Goal: Transaction & Acquisition: Register for event/course

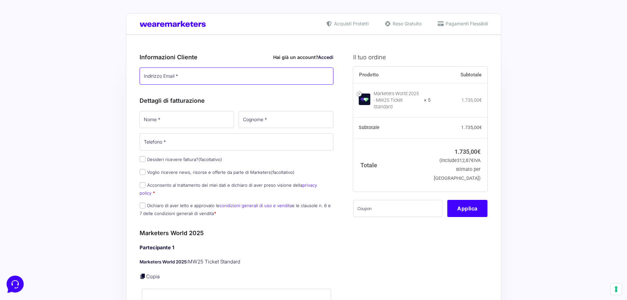
click at [221, 82] on input "Indirizzo Email *" at bounding box center [237, 75] width 194 height 17
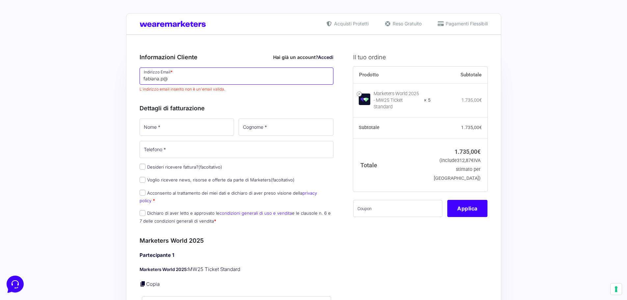
click at [173, 79] on input "fabiana.p@" at bounding box center [237, 75] width 194 height 17
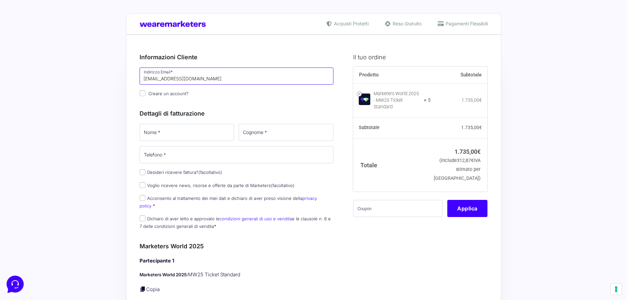
type input "[EMAIL_ADDRESS][DOMAIN_NAME]"
click at [173, 127] on input "Nome *" at bounding box center [187, 132] width 95 height 17
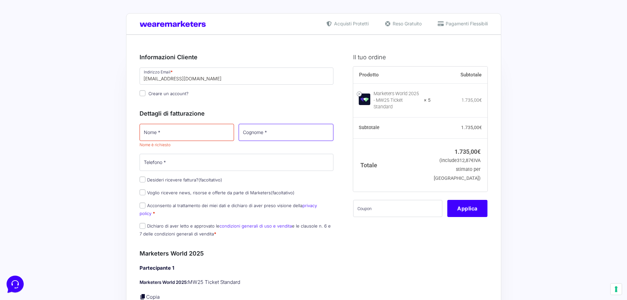
click at [254, 130] on input "Cognome *" at bounding box center [286, 132] width 95 height 17
click at [185, 167] on input "Telefono *" at bounding box center [237, 162] width 194 height 17
click at [381, 216] on input "text" at bounding box center [397, 208] width 89 height 17
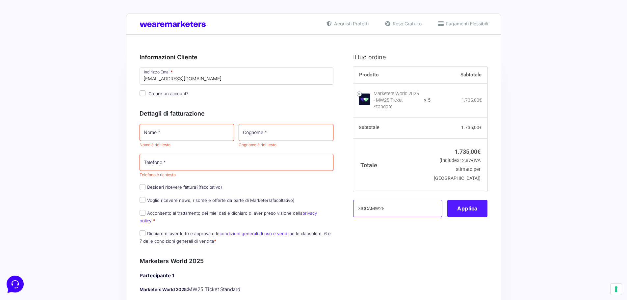
type input "GIOCAMW25"
click at [469, 217] on button "Applica" at bounding box center [467, 208] width 40 height 17
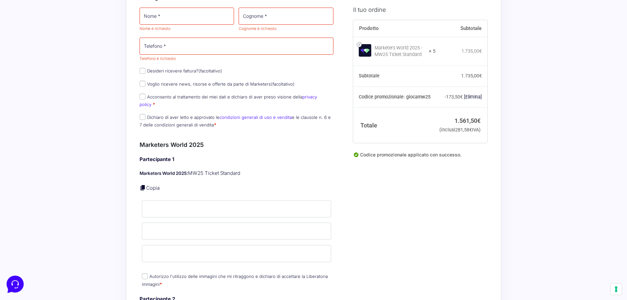
scroll to position [230, 0]
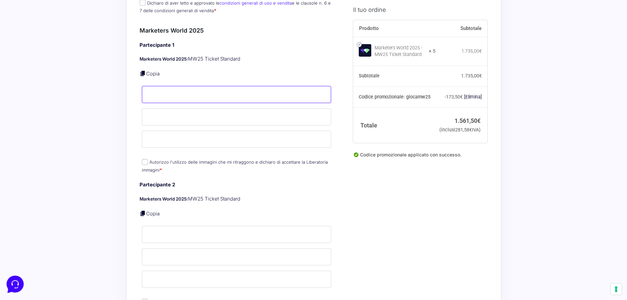
click at [160, 86] on input "Nome *" at bounding box center [237, 94] width 190 height 17
paste input "[PERSON_NAME]"
type input "[PERSON_NAME]"
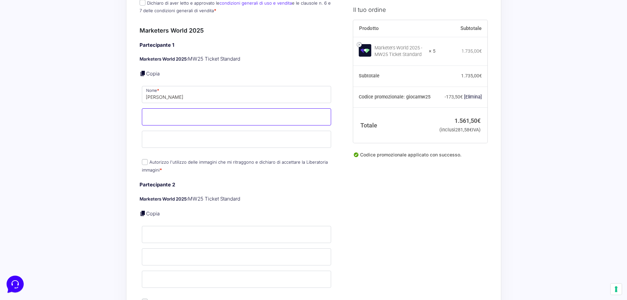
click at [235, 112] on input "Cognome *" at bounding box center [237, 116] width 190 height 17
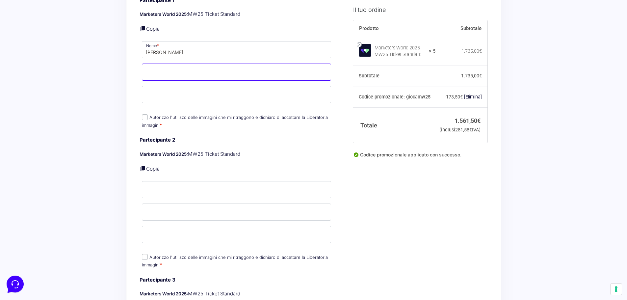
scroll to position [263, 0]
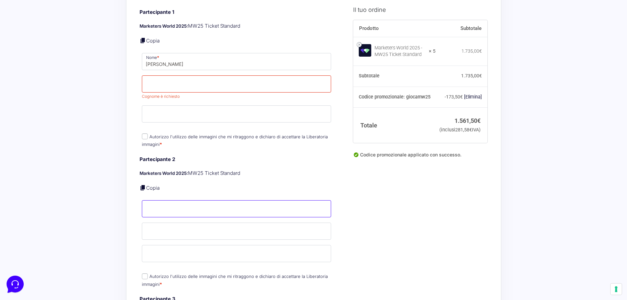
click at [171, 201] on input "Nome *" at bounding box center [237, 208] width 190 height 17
paste input "[PERSON_NAME]"
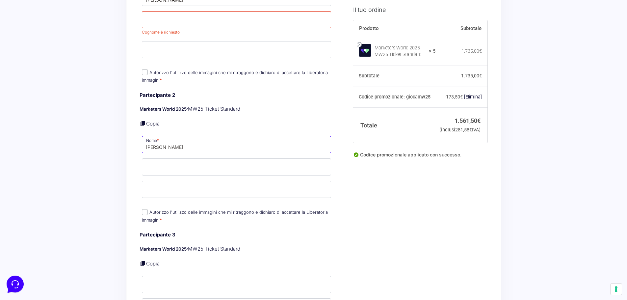
scroll to position [329, 0]
click at [172, 137] on input "[PERSON_NAME]" at bounding box center [237, 142] width 190 height 17
type input "[PERSON_NAME]"
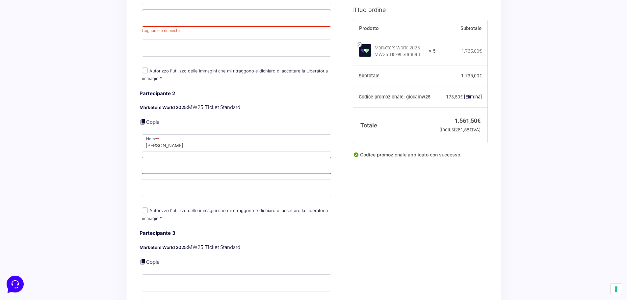
click at [181, 159] on input "Cognome *" at bounding box center [237, 165] width 190 height 17
paste input "[DEMOGRAPHIC_DATA]"
type input "[DEMOGRAPHIC_DATA]"
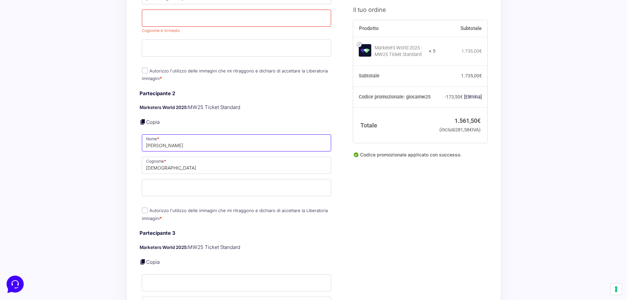
click at [172, 140] on input "[PERSON_NAME]" at bounding box center [237, 142] width 190 height 17
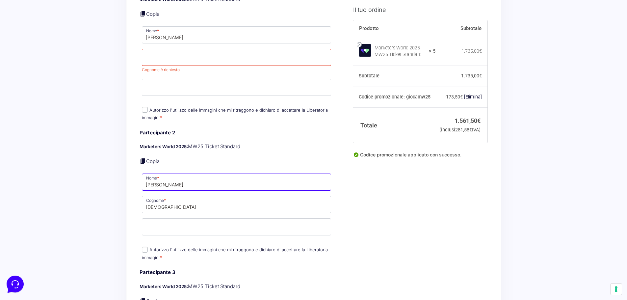
scroll to position [197, 0]
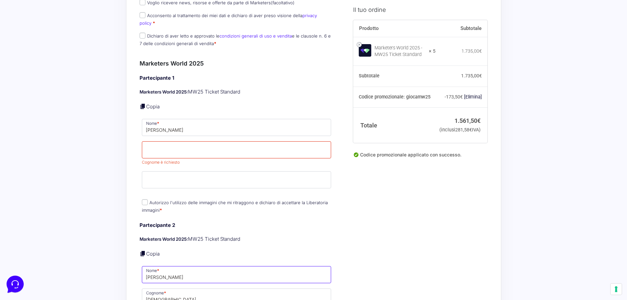
type input "[PERSON_NAME]"
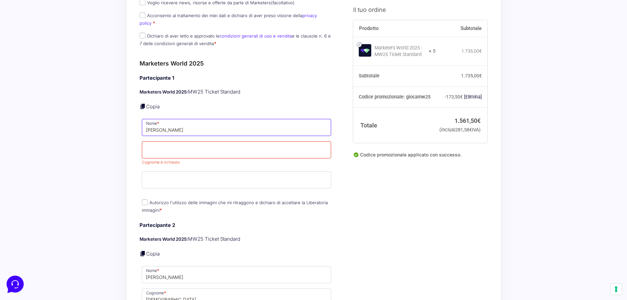
click at [169, 119] on input "[PERSON_NAME]" at bounding box center [237, 127] width 190 height 17
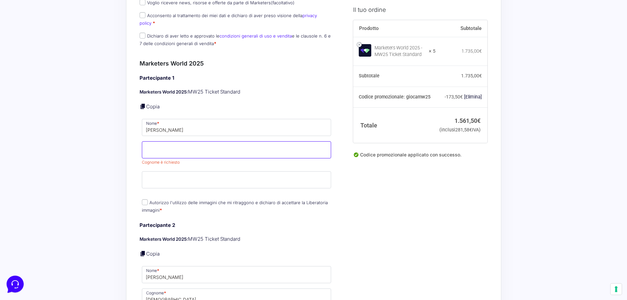
paste input "Romagna"
type input "Romagna"
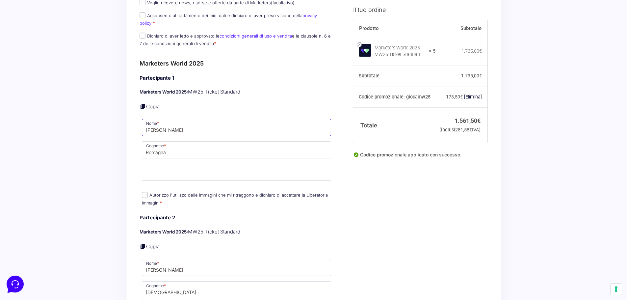
click at [179, 128] on input "[PERSON_NAME]" at bounding box center [237, 127] width 190 height 17
click at [179, 123] on input "[PERSON_NAME]" at bounding box center [237, 127] width 190 height 17
type input "[PERSON_NAME]"
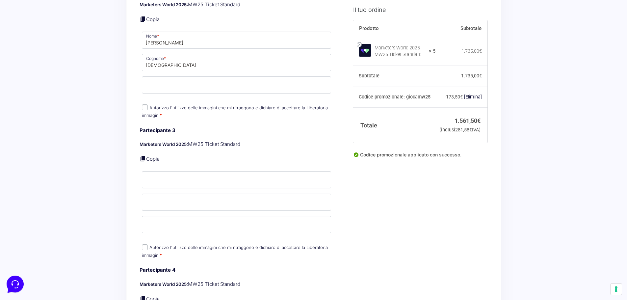
scroll to position [461, 0]
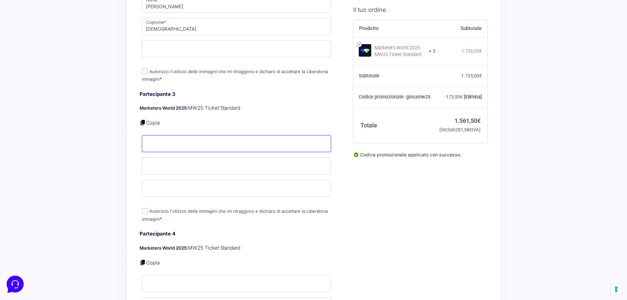
click at [162, 135] on input "Nome *" at bounding box center [237, 143] width 190 height 17
paste input "[PERSON_NAME]"
click at [172, 138] on input "[PERSON_NAME]" at bounding box center [237, 143] width 190 height 17
type input "[PERSON_NAME]"
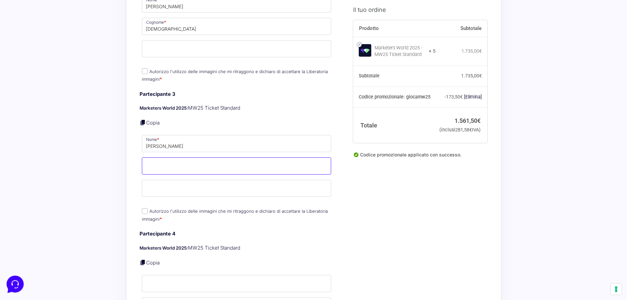
paste input "[PERSON_NAME]"
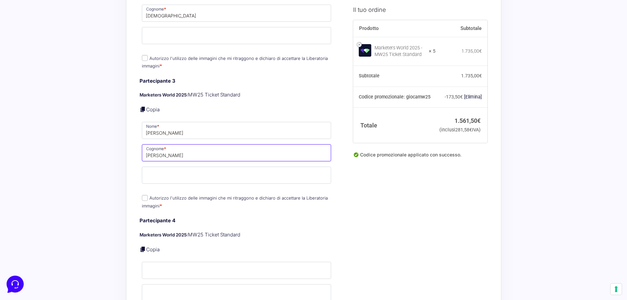
scroll to position [494, 0]
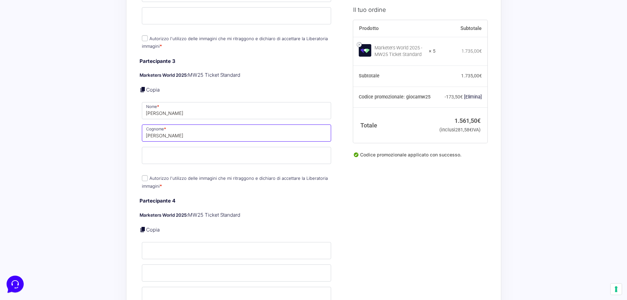
click at [155, 129] on input "[PERSON_NAME]" at bounding box center [237, 132] width 190 height 17
type input "[PERSON_NAME]"
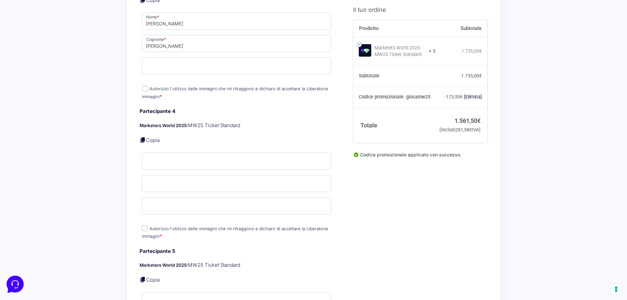
scroll to position [592, 0]
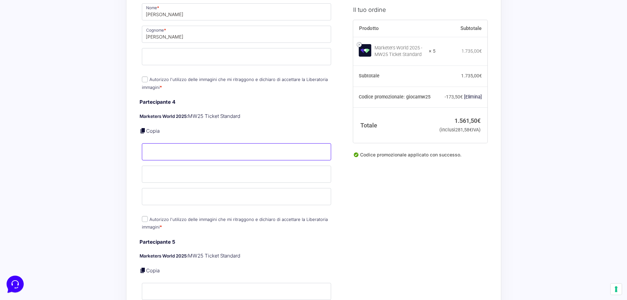
click at [159, 143] on input "Nome *" at bounding box center [237, 151] width 190 height 17
paste input "[PERSON_NAME]"
click at [178, 146] on input "[PERSON_NAME]" at bounding box center [237, 151] width 190 height 17
paste input "[PERSON_NAME]"
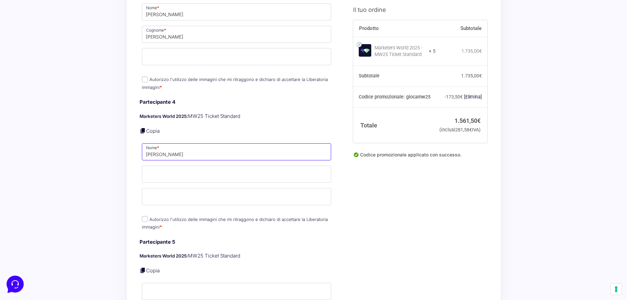
drag, startPoint x: 203, startPoint y: 149, endPoint x: 162, endPoint y: 144, distance: 41.7
click at [162, 144] on input "[PERSON_NAME]" at bounding box center [237, 151] width 190 height 17
type input "[PERSON_NAME]"
paste input "[PERSON_NAME]"
click at [150, 171] on input "[PERSON_NAME]" at bounding box center [237, 173] width 190 height 17
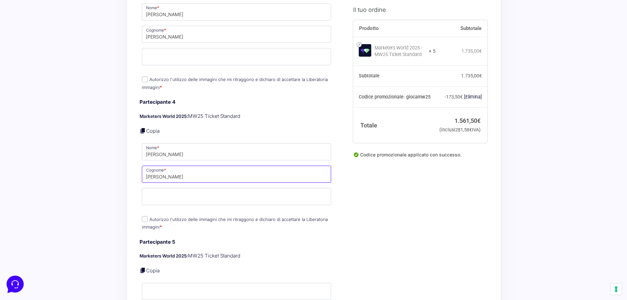
click at [150, 171] on input "[PERSON_NAME]" at bounding box center [237, 173] width 190 height 17
type input "[PERSON_NAME]"
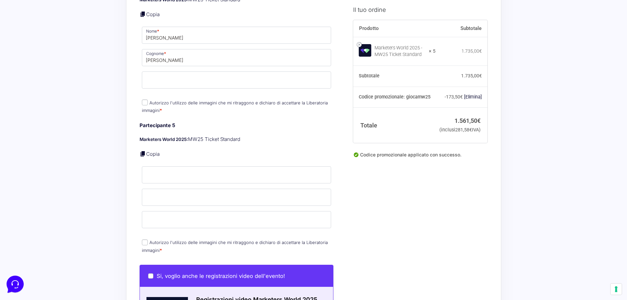
scroll to position [724, 0]
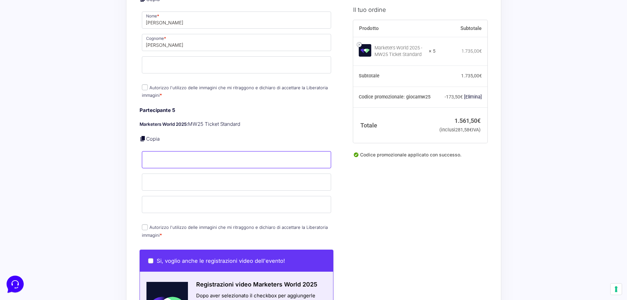
click at [162, 156] on input "Nome *" at bounding box center [237, 159] width 190 height 17
paste input "[PERSON_NAME]"
click at [174, 152] on input "[PERSON_NAME]" at bounding box center [237, 159] width 190 height 17
type input "[PERSON_NAME]"
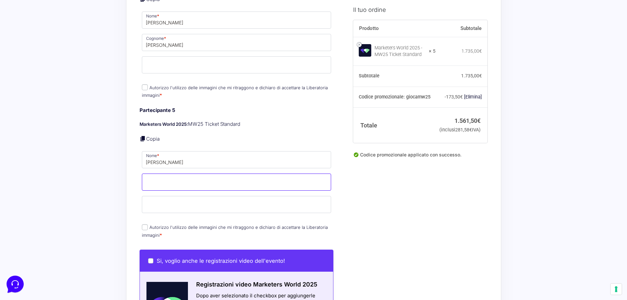
paste input "[PERSON_NAME]"
click at [161, 177] on input "[PERSON_NAME]" at bounding box center [237, 181] width 190 height 17
type input "Vellei"
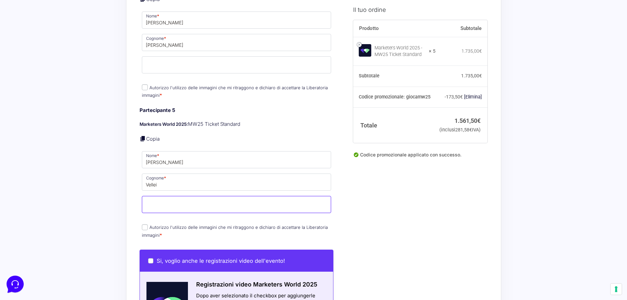
click at [156, 198] on input "Email *" at bounding box center [237, 204] width 190 height 17
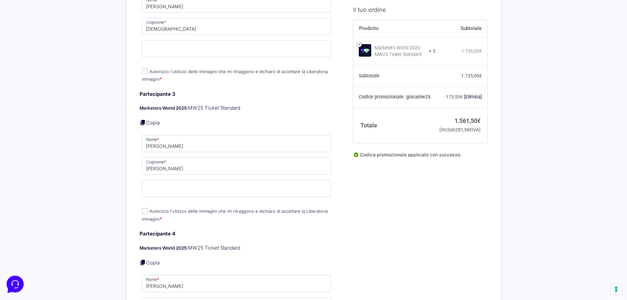
scroll to position [592, 0]
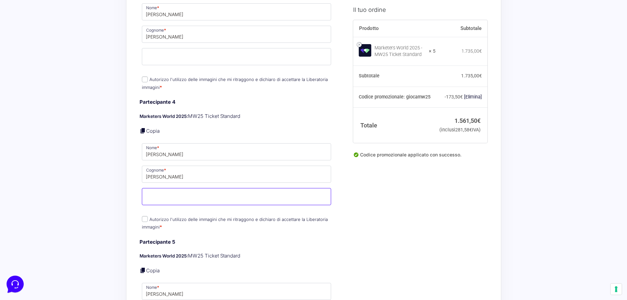
click at [164, 191] on input "Email *" at bounding box center [237, 196] width 190 height 17
paste input "[PERSON_NAME][EMAIL_ADDRESS][DOMAIN_NAME]"
type input "[PERSON_NAME][EMAIL_ADDRESS][DOMAIN_NAME]"
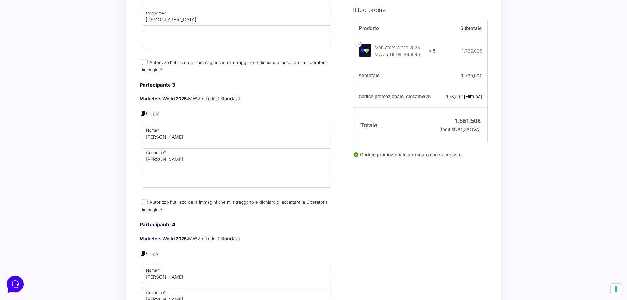
scroll to position [461, 0]
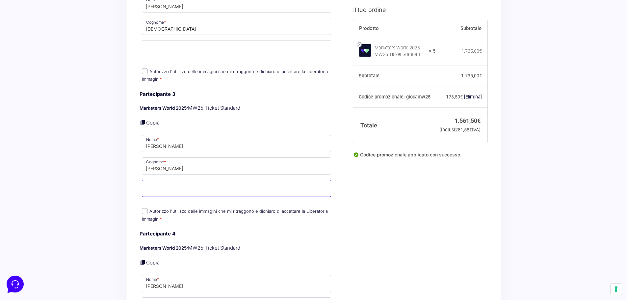
click at [179, 180] on input "Email *" at bounding box center [237, 188] width 190 height 17
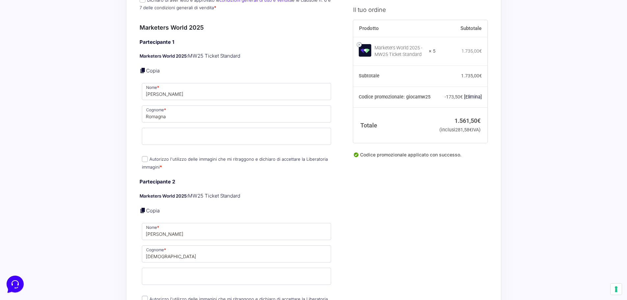
scroll to position [230, 0]
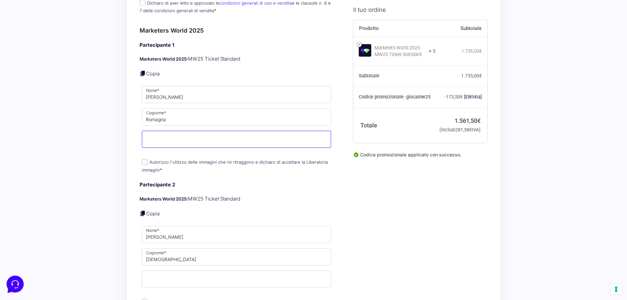
click at [176, 133] on input "Email *" at bounding box center [237, 139] width 190 height 17
paste input "<[PERSON_NAME][EMAIL_ADDRESS][DOMAIN_NAME]"
click at [150, 136] on input "<[PERSON_NAME][EMAIL_ADDRESS][DOMAIN_NAME]" at bounding box center [237, 139] width 190 height 17
type input "[PERSON_NAME][EMAIL_ADDRESS][DOMAIN_NAME]"
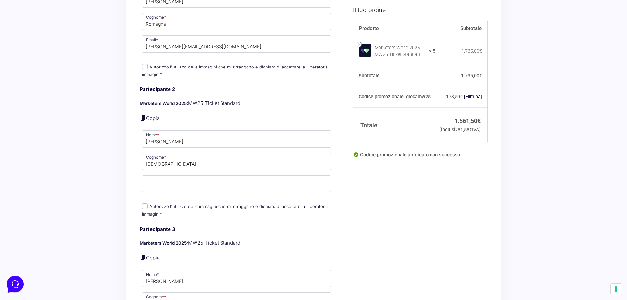
scroll to position [329, 0]
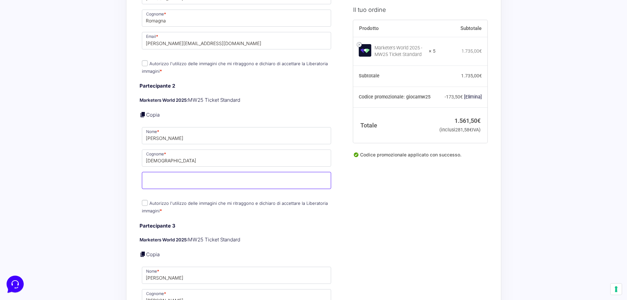
click at [168, 173] on input "Email *" at bounding box center [237, 180] width 190 height 17
paste input "[PERSON_NAME]"
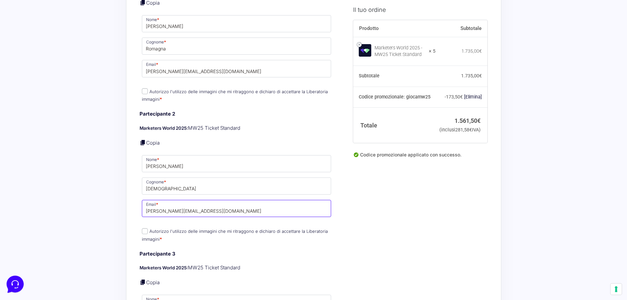
scroll to position [263, 0]
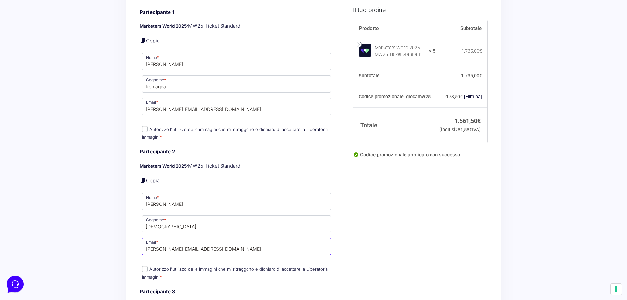
type input "[PERSON_NAME][EMAIL_ADDRESS][DOMAIN_NAME]"
click at [140, 125] on p "Autorizzo l'utilizzo delle immagini che mi ritraggono e dichiaro di accettare l…" at bounding box center [237, 133] width 194 height 17
click at [146, 126] on input "Autorizzo l'utilizzo delle immagini che mi ritraggono e dichiaro di accettare l…" at bounding box center [145, 129] width 6 height 6
checkbox input "true"
click at [145, 266] on input "Autorizzo l'utilizzo delle immagini che mi ritraggono e dichiaro di accettare l…" at bounding box center [145, 269] width 6 height 6
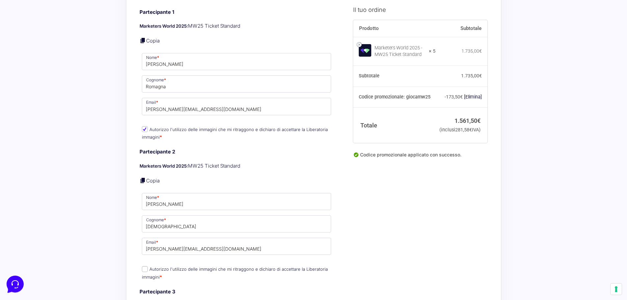
checkbox input "true"
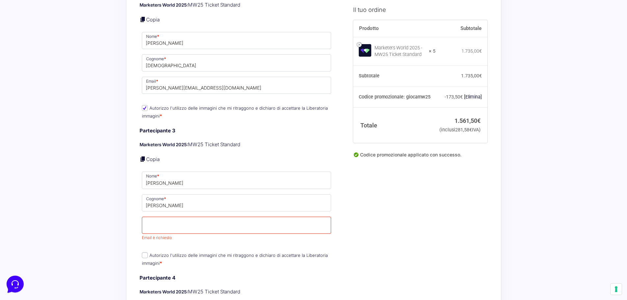
scroll to position [461, 0]
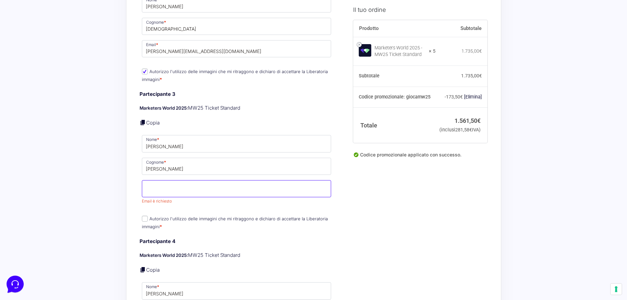
click at [162, 184] on input "Email *" at bounding box center [237, 188] width 190 height 17
type input "[EMAIL_ADDRESS][DOMAIN_NAME]"
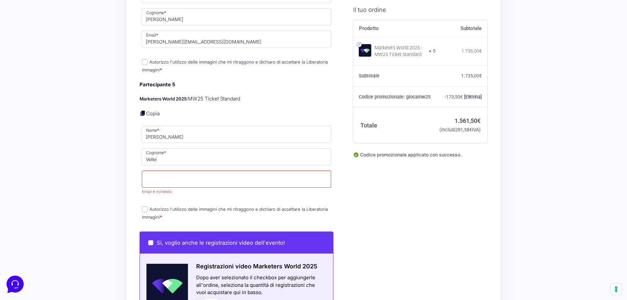
scroll to position [757, 0]
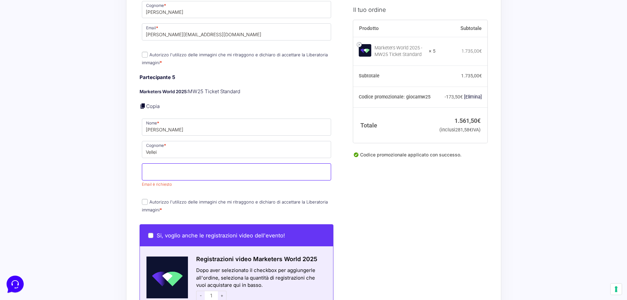
drag, startPoint x: 157, startPoint y: 159, endPoint x: 157, endPoint y: 162, distance: 3.3
paste input "[PERSON_NAME][EMAIL_ADDRESS][DOMAIN_NAME]"
type input "[PERSON_NAME][EMAIL_ADDRESS][DOMAIN_NAME]"
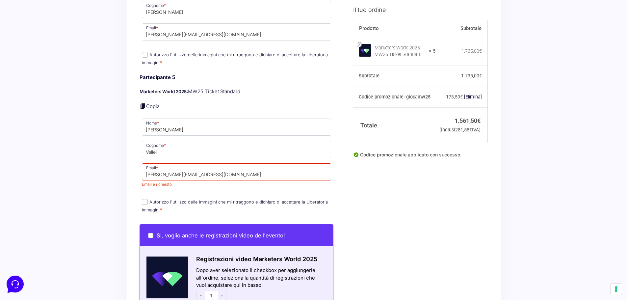
click at [147, 199] on label "Autorizzo l'utilizzo delle immagini che mi ritraggono e dichiaro di accettare l…" at bounding box center [235, 205] width 186 height 13
click at [147, 199] on input "Autorizzo l'utilizzo delle immagini che mi ritraggono e dichiaro di accettare l…" at bounding box center [145, 202] width 6 height 6
checkbox input "true"
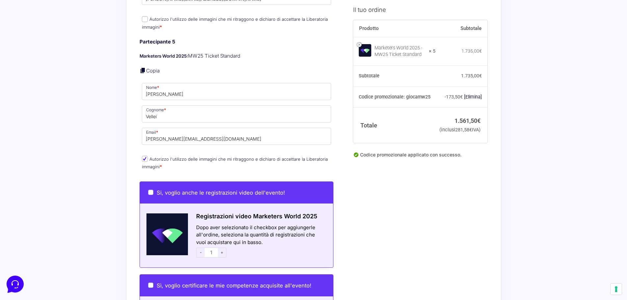
scroll to position [823, 0]
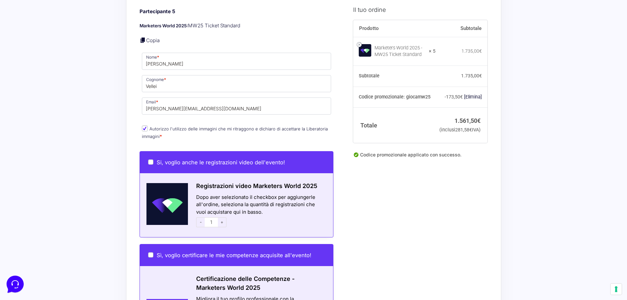
click at [200, 217] on span "-" at bounding box center [200, 222] width 9 height 10
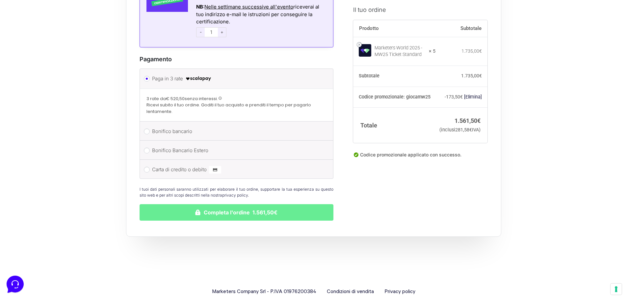
scroll to position [1152, 0]
click at [148, 128] on input "Bonifico bancario" at bounding box center [147, 131] width 6 height 6
radio input "true"
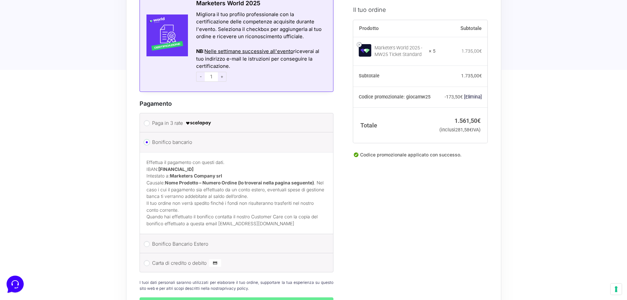
scroll to position [1020, 0]
